Goal: Task Accomplishment & Management: Manage account settings

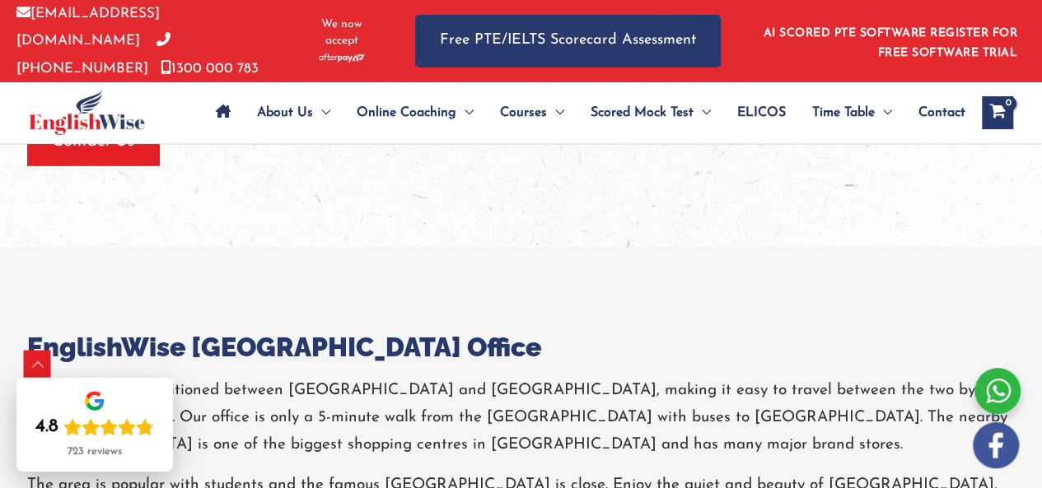
scroll to position [2312, 0]
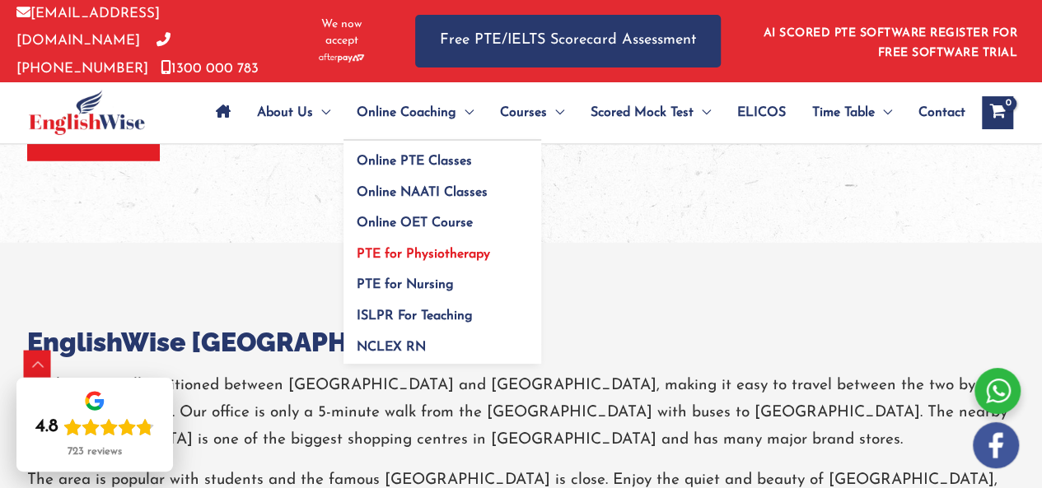
click at [450, 254] on span "PTE for Physiotherapy" at bounding box center [423, 254] width 133 height 13
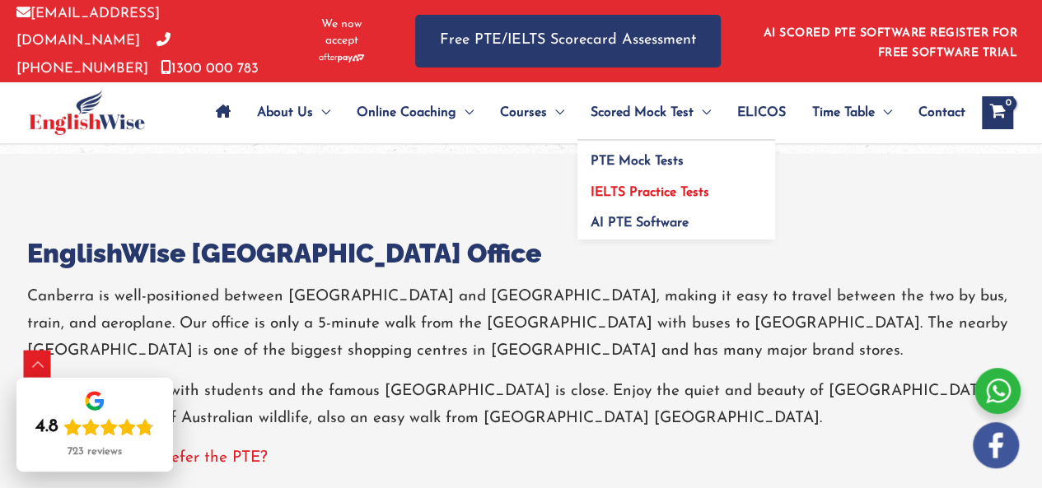
click at [660, 189] on span "IELTS Practice Tests" at bounding box center [649, 192] width 119 height 13
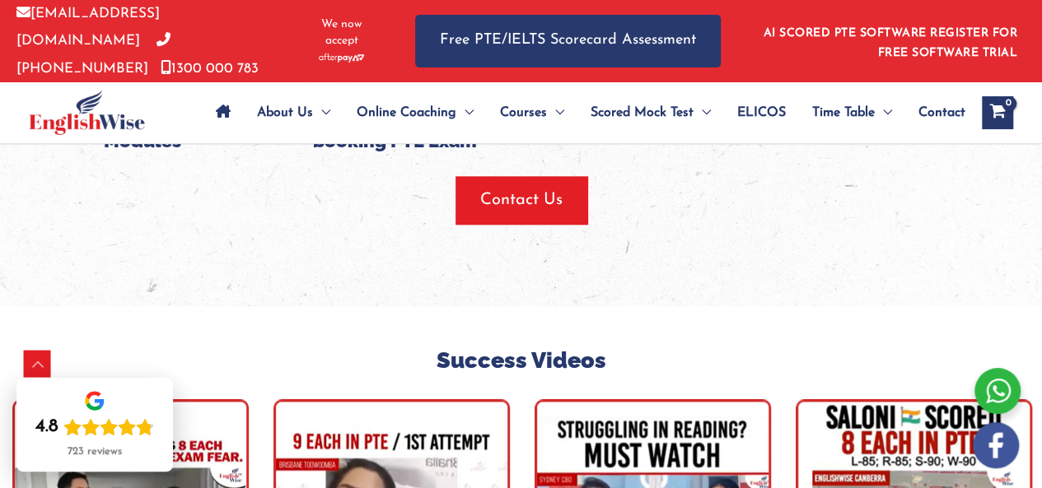
scroll to position [3952, 0]
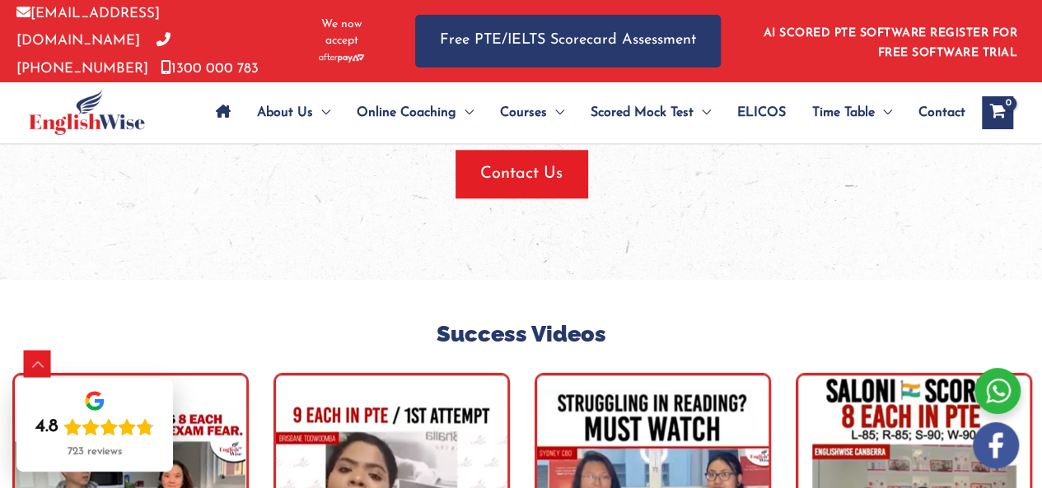
click at [105, 119] on img at bounding box center [87, 112] width 116 height 45
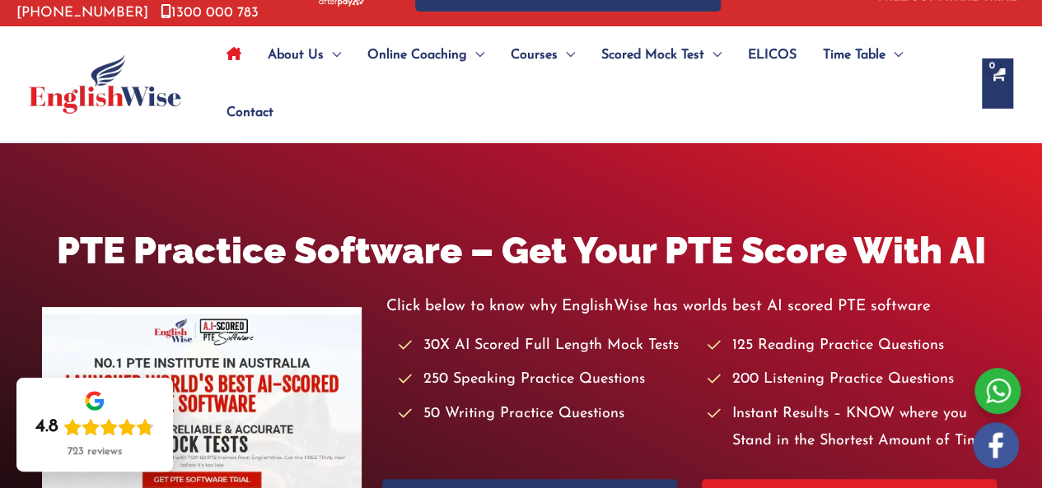
scroll to position [165, 0]
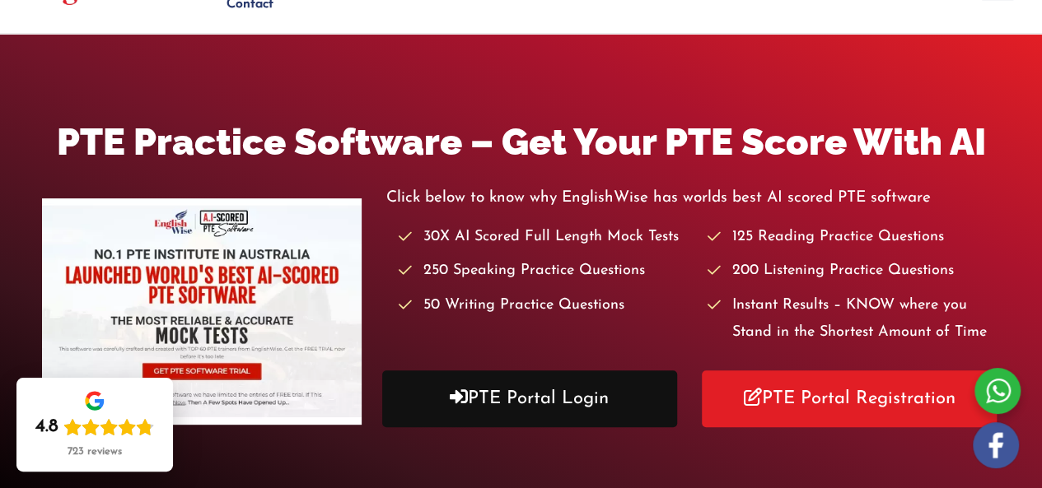
click at [588, 406] on link "PTE Portal Login" at bounding box center [529, 399] width 295 height 57
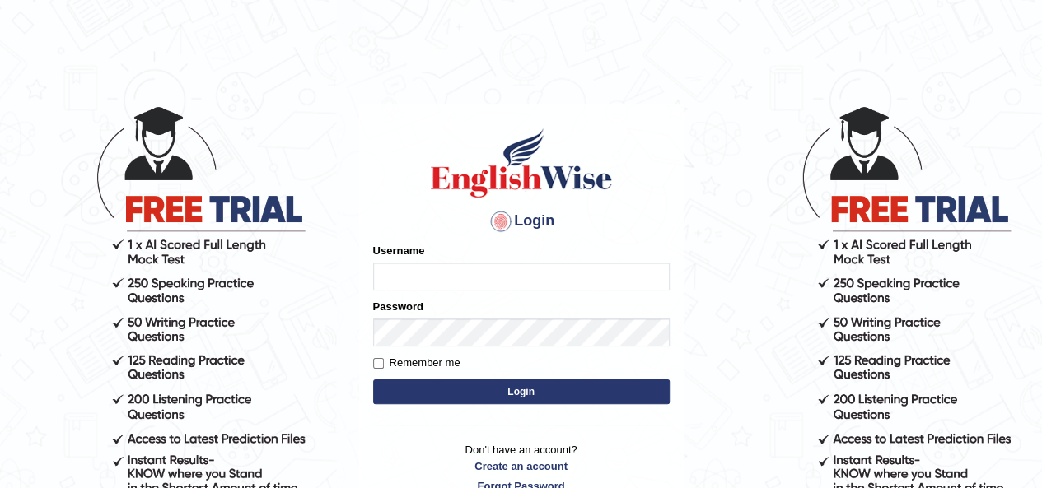
type input "K"
type input "[EMAIL_ADDRESS][DOMAIN_NAME]"
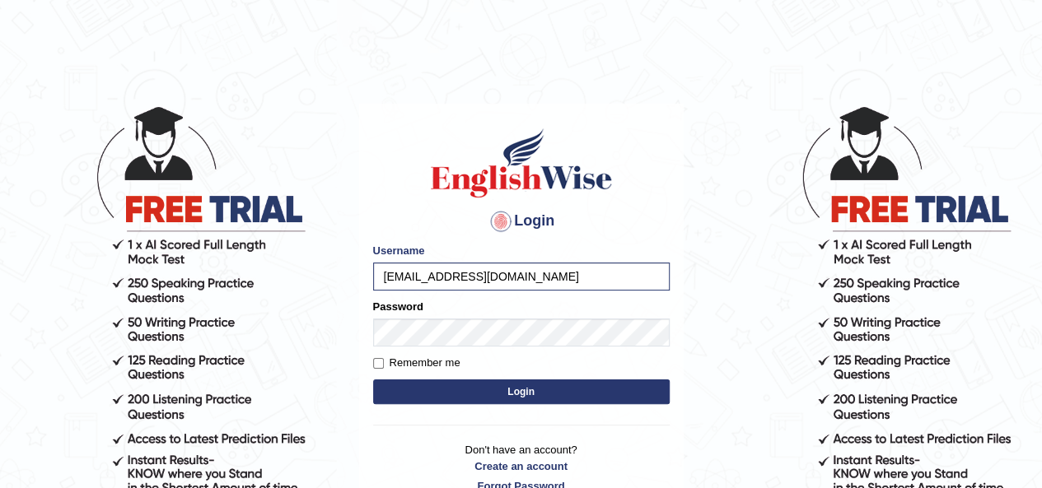
click at [519, 394] on button "Login" at bounding box center [521, 392] width 296 height 25
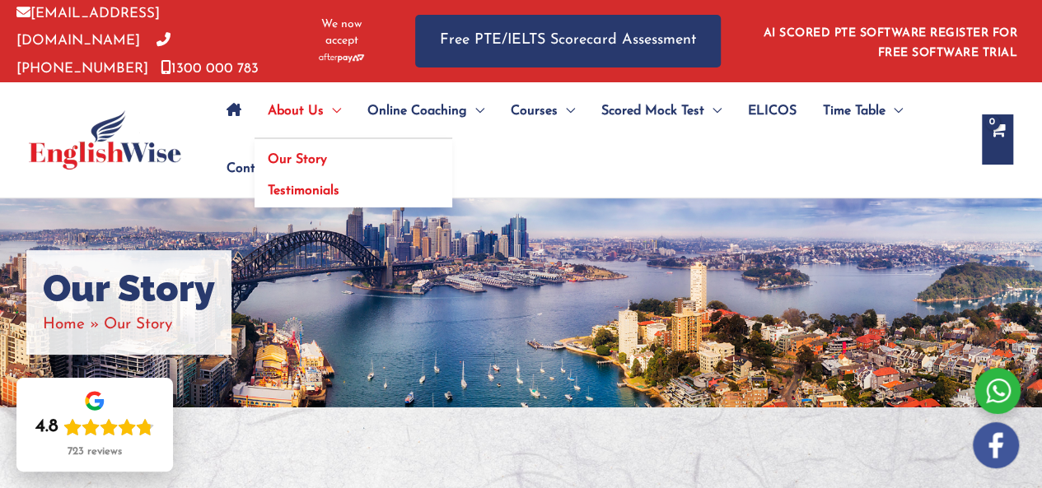
click at [310, 161] on span "Our Story" at bounding box center [297, 159] width 59 height 13
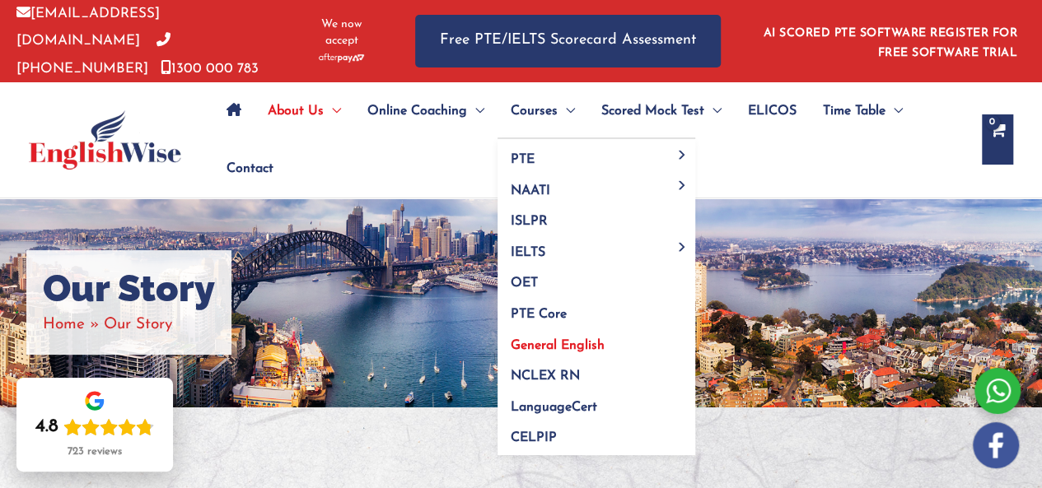
click at [559, 348] on link "General English" at bounding box center [596, 339] width 198 height 31
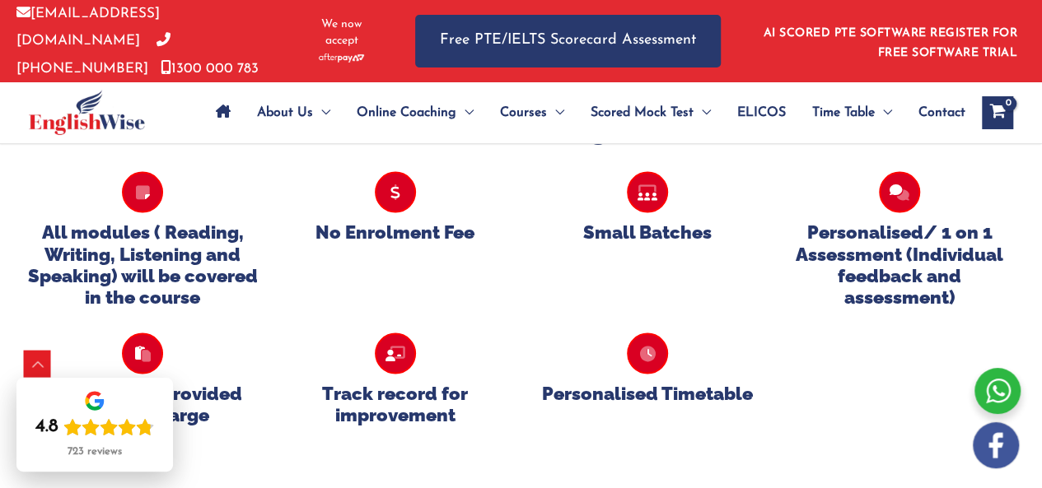
scroll to position [1565, 0]
